Goal: Task Accomplishment & Management: Complete application form

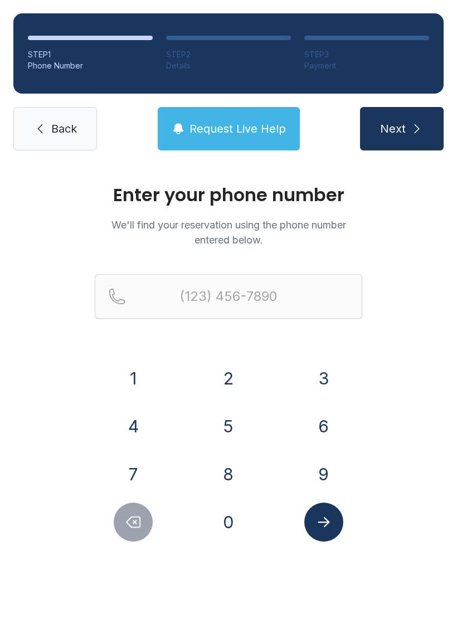
click at [132, 476] on button "7" at bounding box center [133, 474] width 39 height 39
click at [226, 525] on button "0" at bounding box center [228, 522] width 39 height 39
click at [321, 377] on button "3" at bounding box center [323, 378] width 39 height 39
click at [319, 386] on button "3" at bounding box center [323, 378] width 39 height 39
click at [133, 429] on button "4" at bounding box center [133, 426] width 39 height 39
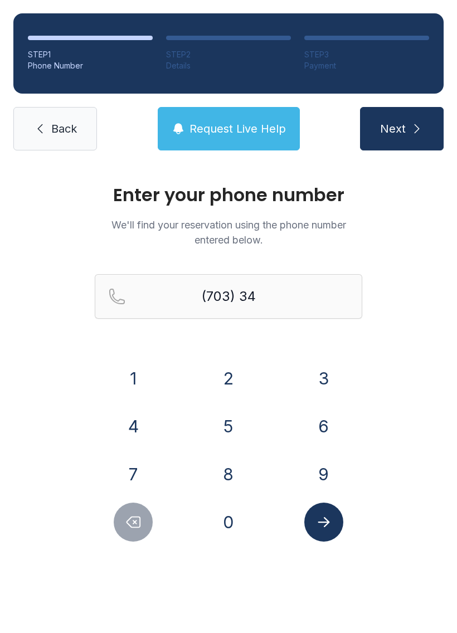
click at [234, 436] on button "5" at bounding box center [228, 426] width 39 height 39
click at [230, 481] on button "8" at bounding box center [228, 474] width 39 height 39
click at [128, 429] on button "4" at bounding box center [133, 426] width 39 height 39
click at [133, 374] on button "1" at bounding box center [133, 378] width 39 height 39
click at [137, 370] on button "1" at bounding box center [133, 378] width 39 height 39
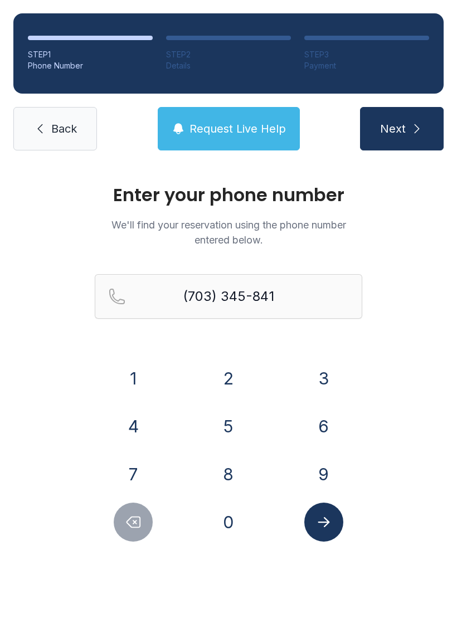
type input "[PHONE_NUMBER]"
click at [397, 134] on span "Next" at bounding box center [393, 129] width 26 height 16
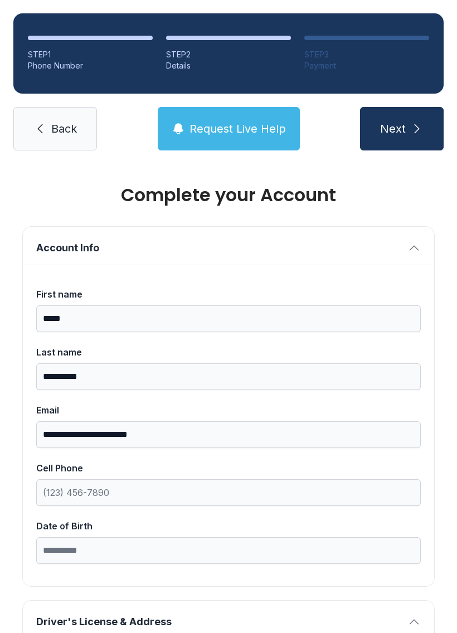
click at [80, 250] on span "Account Info" at bounding box center [219, 248] width 367 height 16
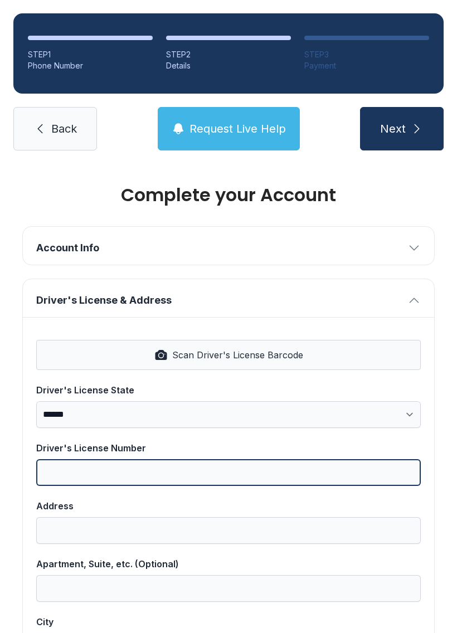
click at [420, 469] on input "Driver's License Number" at bounding box center [228, 472] width 385 height 27
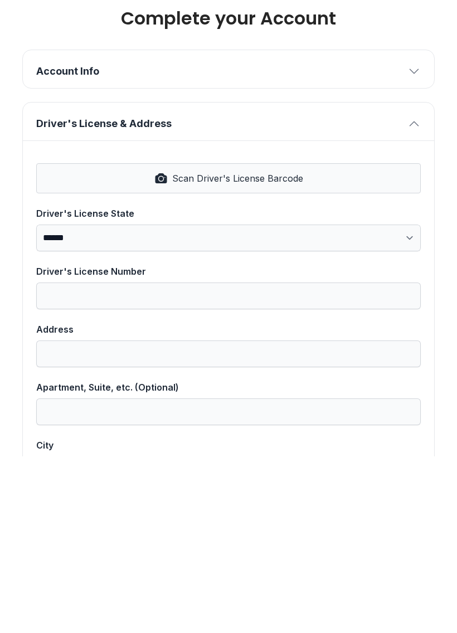
click at [265, 348] on span "Scan Driver's License Barcode" at bounding box center [237, 354] width 131 height 13
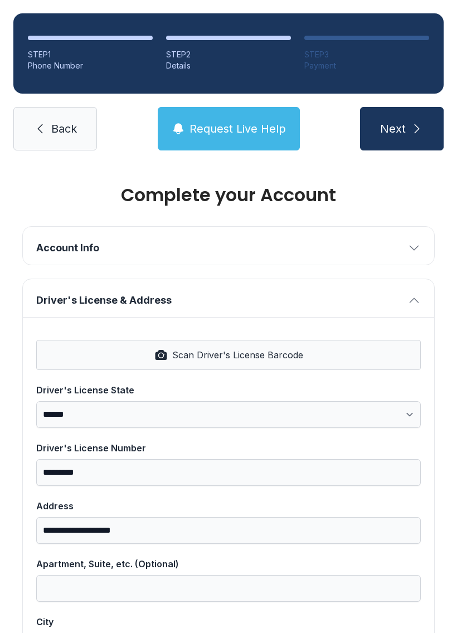
select select "**"
type input "*********"
type input "**********"
type input "********"
select select "**"
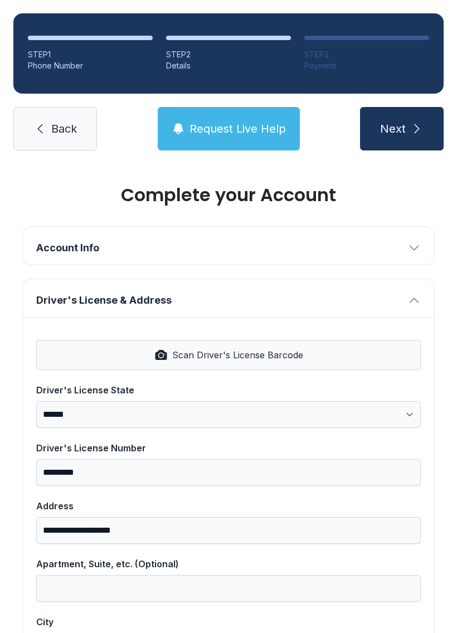
type input "*****"
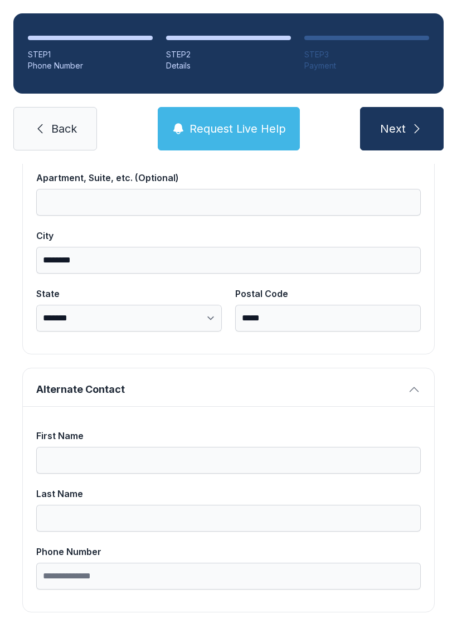
scroll to position [386, 0]
click at [81, 448] on input "First Name" at bounding box center [228, 461] width 385 height 27
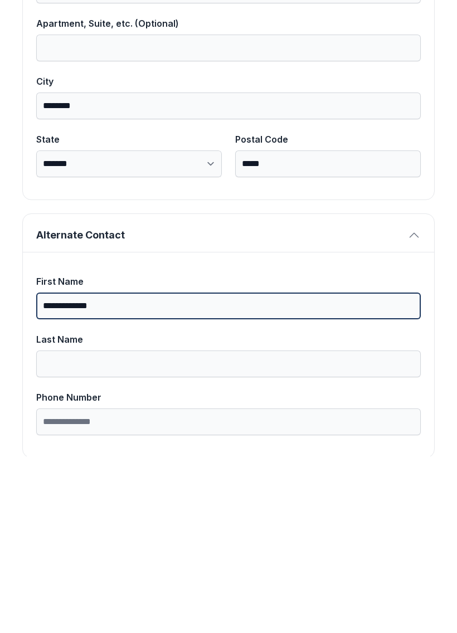
scroll to position [366, 0]
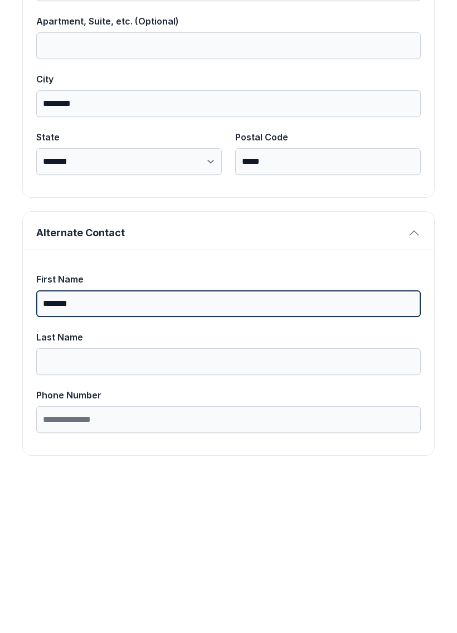
type input "******"
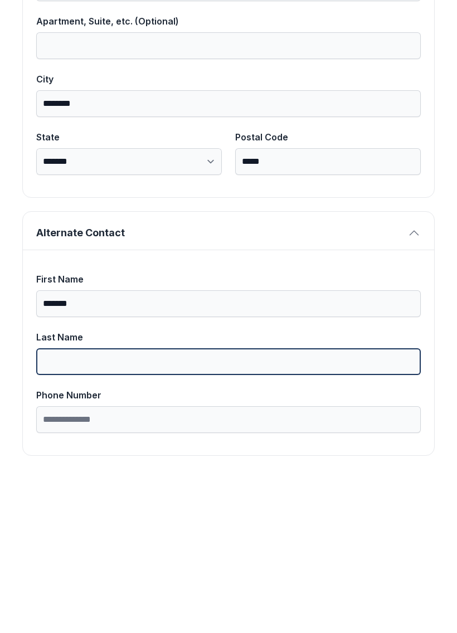
click at [89, 525] on input "Last Name" at bounding box center [228, 538] width 385 height 27
type input "******"
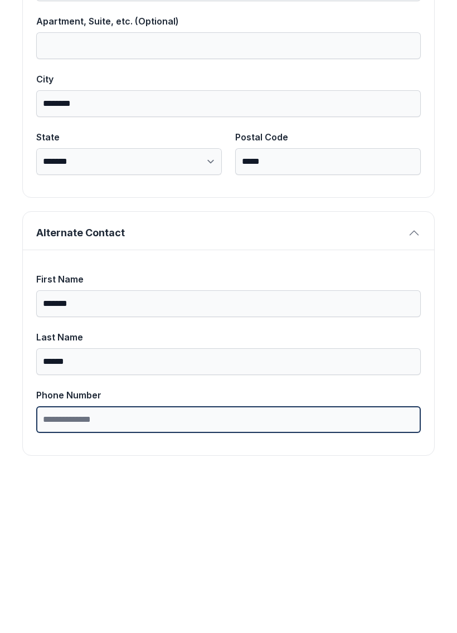
click at [134, 583] on input "Phone Number" at bounding box center [228, 596] width 385 height 27
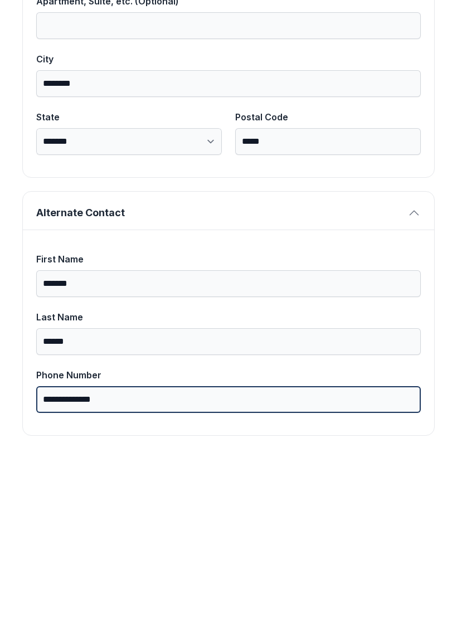
scroll to position [386, 0]
type input "**********"
click at [401, 107] on button "Next" at bounding box center [402, 128] width 84 height 43
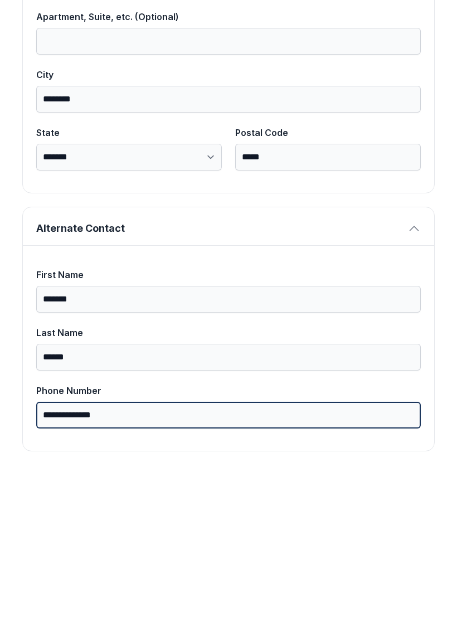
scroll to position [373, 0]
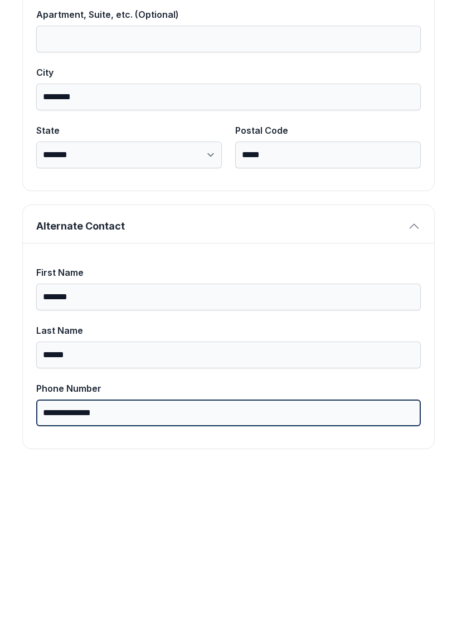
click at [401, 107] on button "Next" at bounding box center [402, 128] width 84 height 43
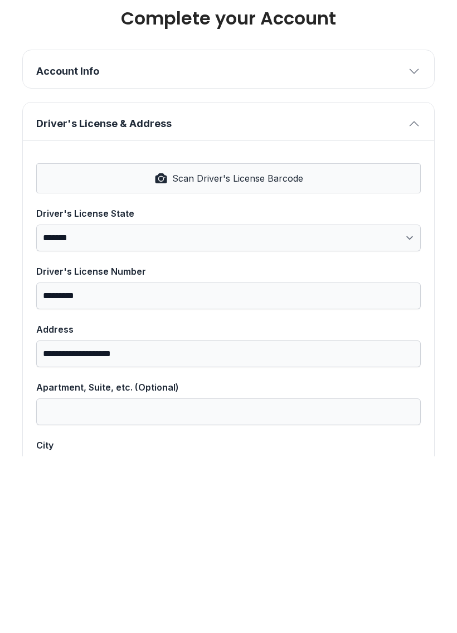
scroll to position [0, 0]
click at [401, 107] on button "Next" at bounding box center [402, 128] width 84 height 43
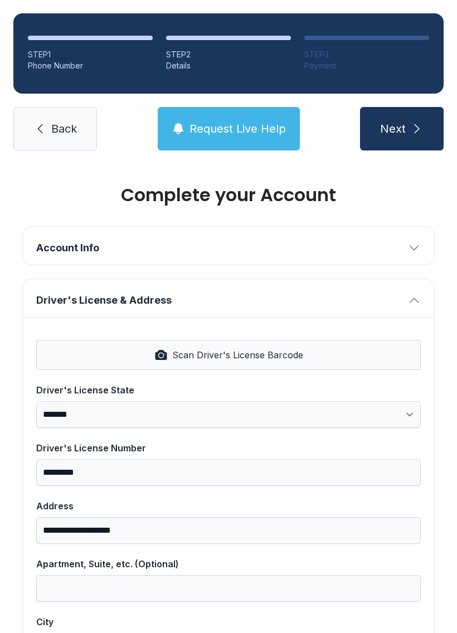
click at [47, 107] on link "Back" at bounding box center [55, 128] width 84 height 43
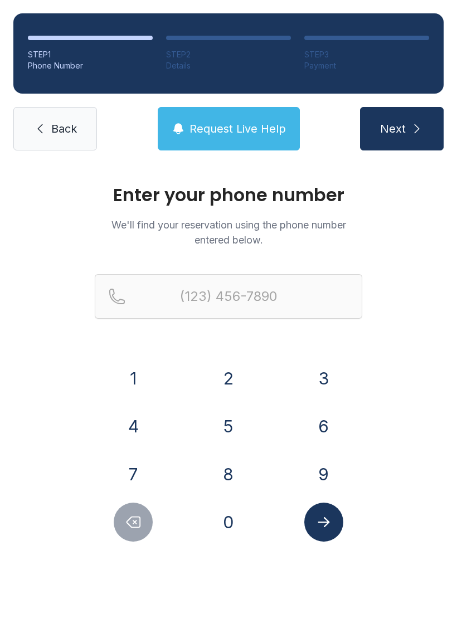
click at [54, 129] on span "Back" at bounding box center [64, 129] width 26 height 16
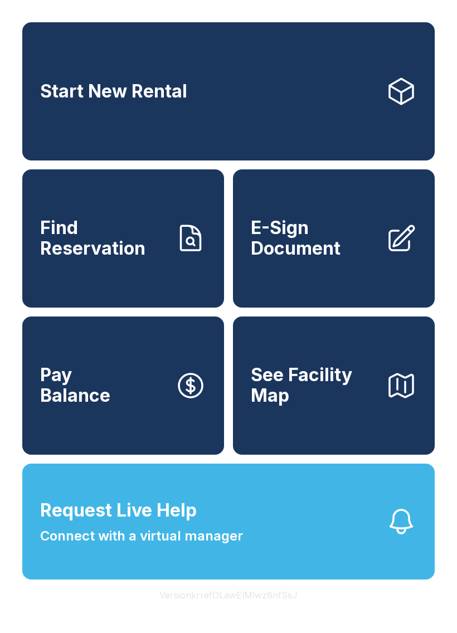
click at [307, 254] on span "E-Sign Document" at bounding box center [314, 238] width 126 height 41
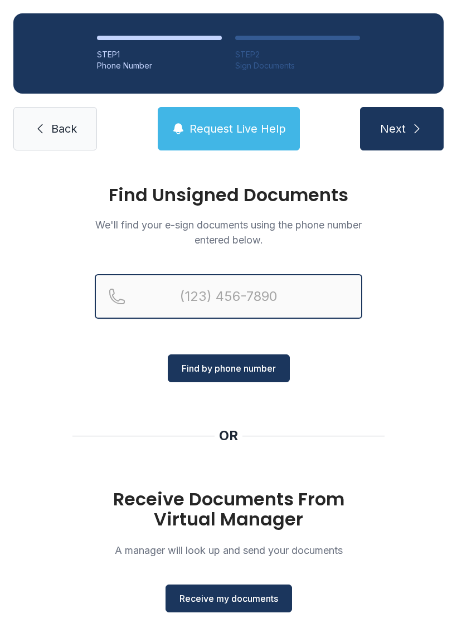
click at [156, 289] on input "Reservation phone number" at bounding box center [229, 296] width 268 height 45
type input "[PHONE_NUMBER]"
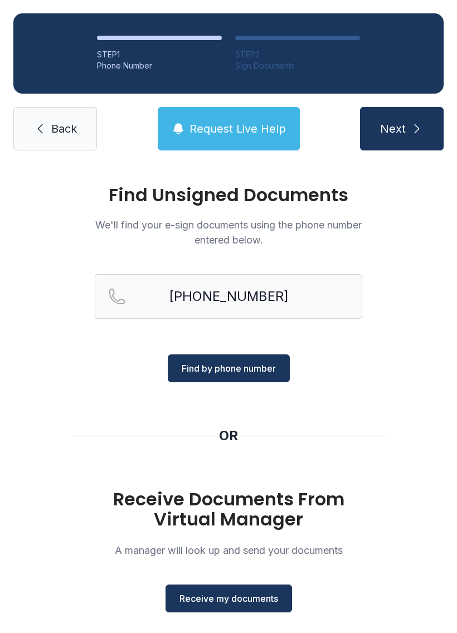
click at [56, 128] on span "Back" at bounding box center [64, 129] width 26 height 16
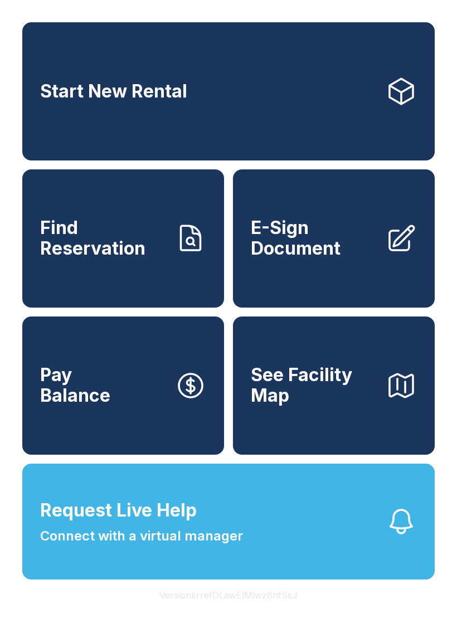
click at [312, 247] on span "E-Sign Document" at bounding box center [314, 238] width 126 height 41
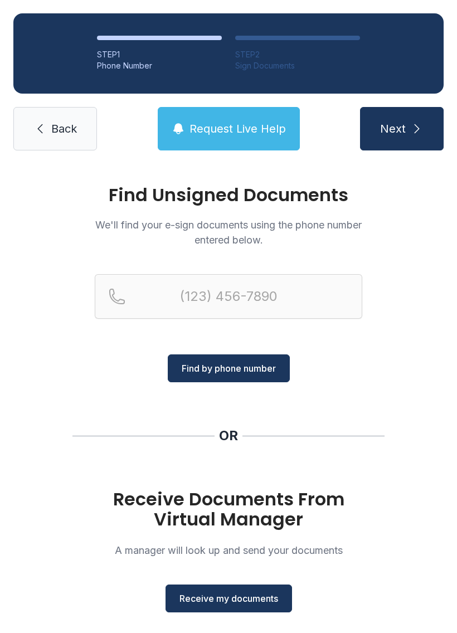
click at [400, 128] on span "Next" at bounding box center [393, 129] width 26 height 16
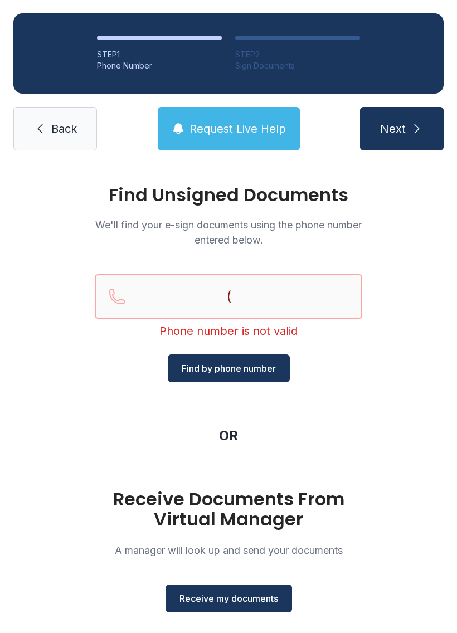
click at [164, 294] on input "(" at bounding box center [229, 296] width 268 height 45
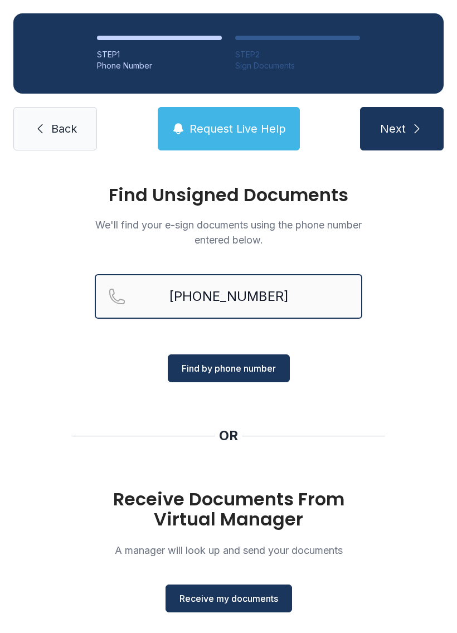
type input "[PHONE_NUMBER]"
click at [392, 127] on span "Next" at bounding box center [393, 129] width 26 height 16
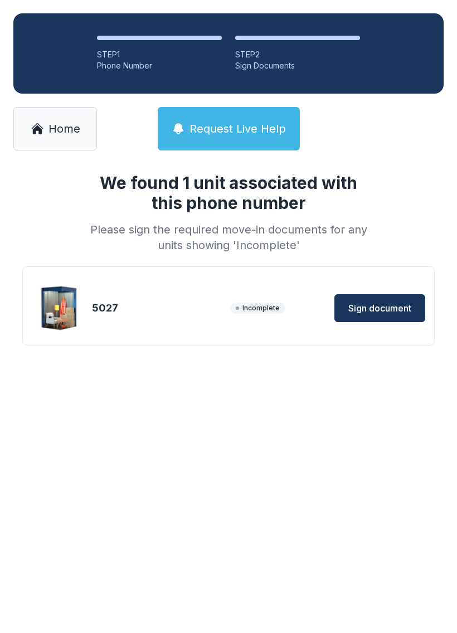
click at [376, 309] on span "Sign document" at bounding box center [379, 308] width 63 height 13
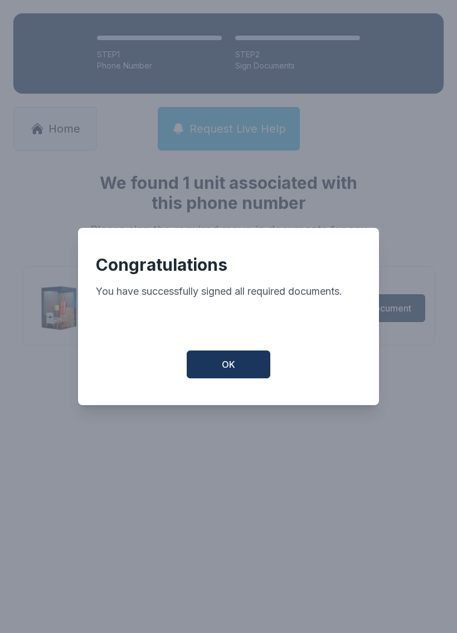
click at [227, 377] on button "OK" at bounding box center [229, 365] width 84 height 28
